Goal: Find specific page/section: Find specific page/section

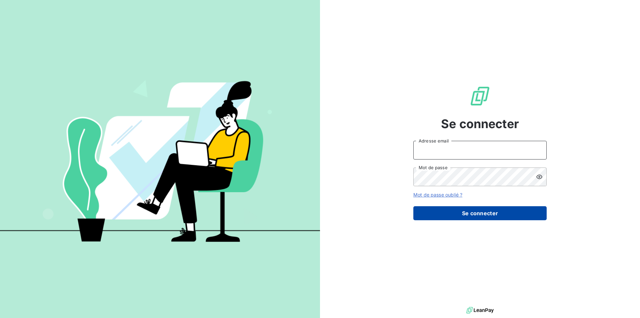
type input "[PERSON_NAME][EMAIL_ADDRESS][DOMAIN_NAME]"
click at [467, 215] on button "Se connecter" at bounding box center [479, 213] width 133 height 14
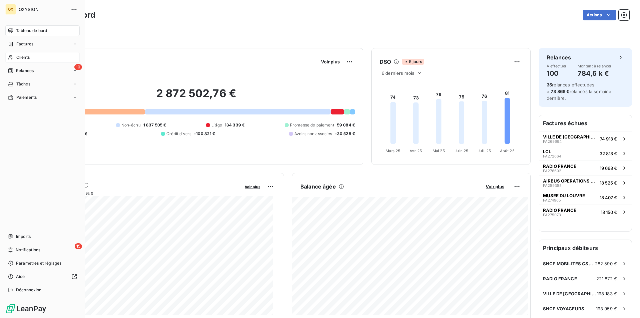
click at [36, 58] on div "Clients" at bounding box center [42, 57] width 74 height 11
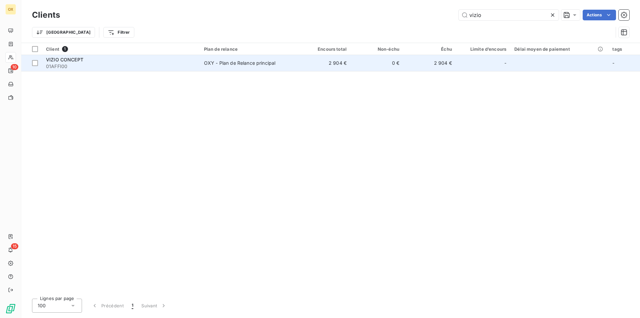
type input "vizio"
click at [75, 61] on span "VIZIO CONCEPT" at bounding box center [64, 60] width 37 height 6
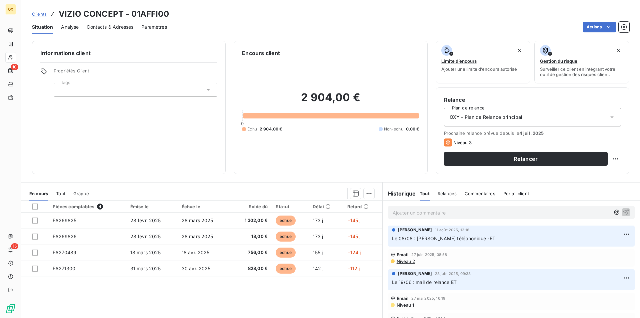
click at [125, 25] on span "Contacts & Adresses" at bounding box center [110, 27] width 47 height 7
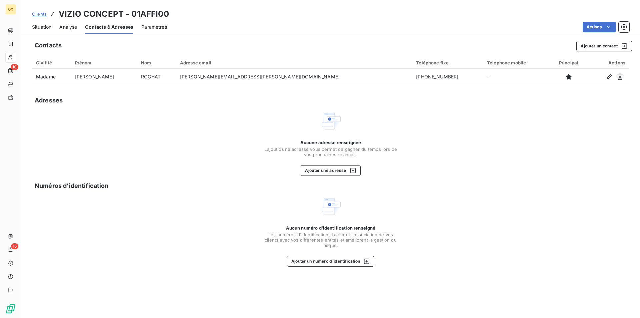
click at [44, 28] on span "Situation" at bounding box center [41, 27] width 19 height 7
